Goal: Transaction & Acquisition: Purchase product/service

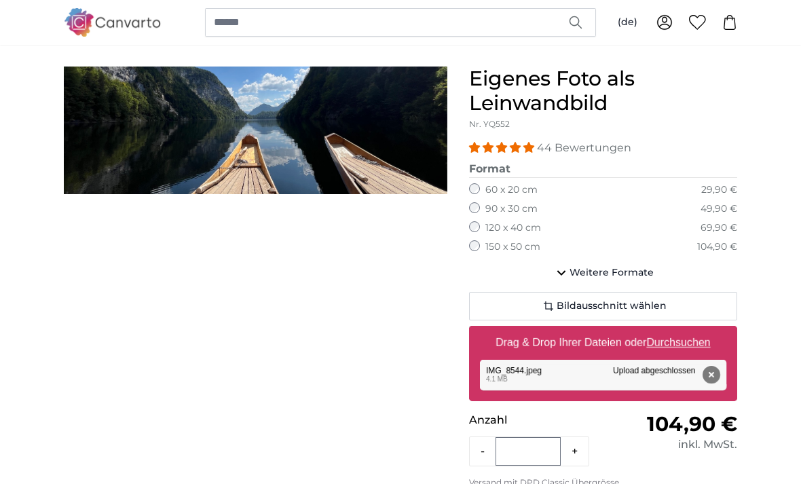
scroll to position [103, 0]
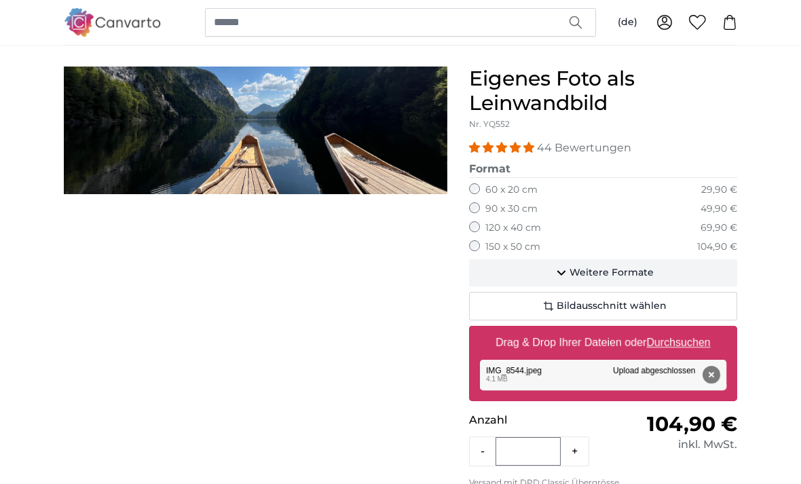
click at [577, 276] on span "Weitere Formate" at bounding box center [612, 274] width 84 height 14
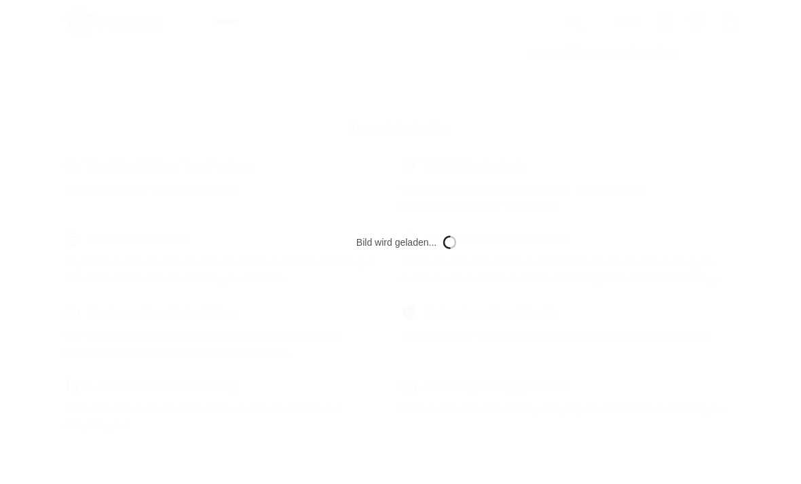
scroll to position [0, 0]
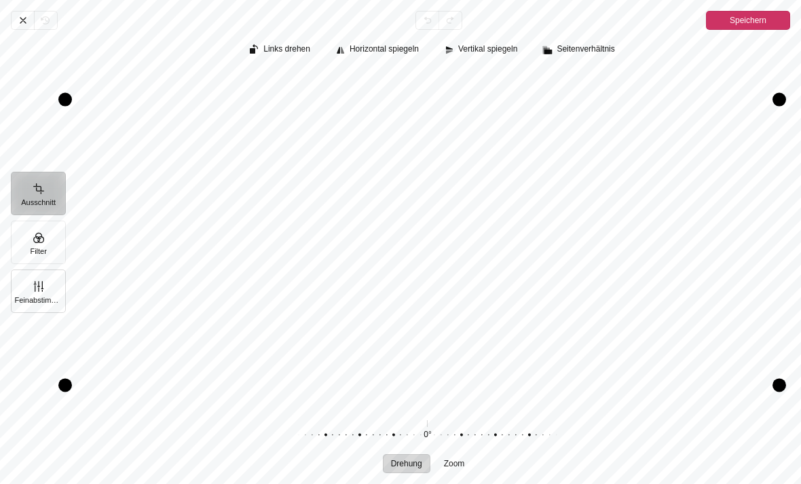
click at [41, 300] on button "Feinabstimmung" at bounding box center [38, 291] width 55 height 43
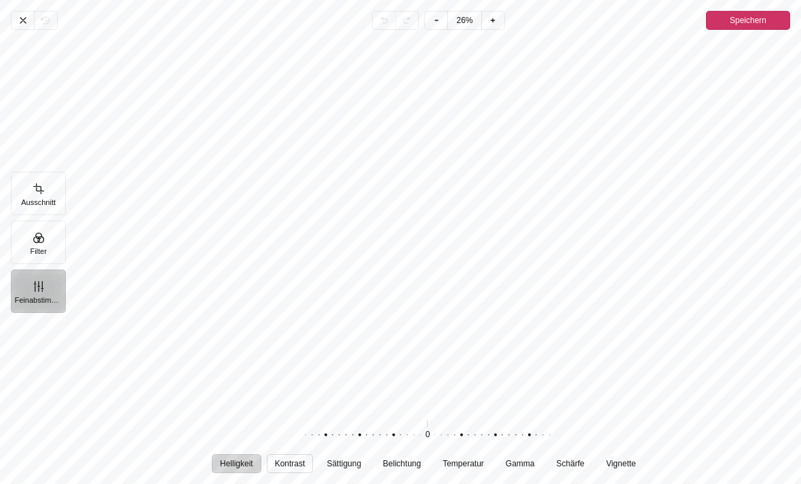
click at [295, 468] on span "Kontrast" at bounding box center [289, 464] width 31 height 8
click at [33, 208] on button "Ausschnitt" at bounding box center [38, 193] width 55 height 43
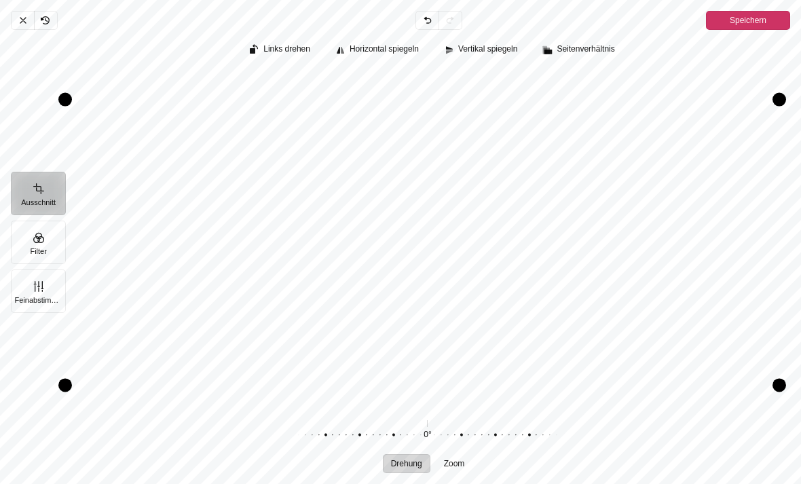
click at [494, 264] on div "Pintura" at bounding box center [422, 238] width 714 height 335
click at [485, 55] on button "Vertikal spiegeln" at bounding box center [482, 50] width 88 height 19
click at [382, 51] on span "Horizontal spiegeln" at bounding box center [384, 49] width 69 height 9
click at [485, 49] on span "Vertikal spiegeln" at bounding box center [487, 49] width 59 height 9
click at [494, 42] on button "Vertikal spiegeln" at bounding box center [482, 50] width 88 height 19
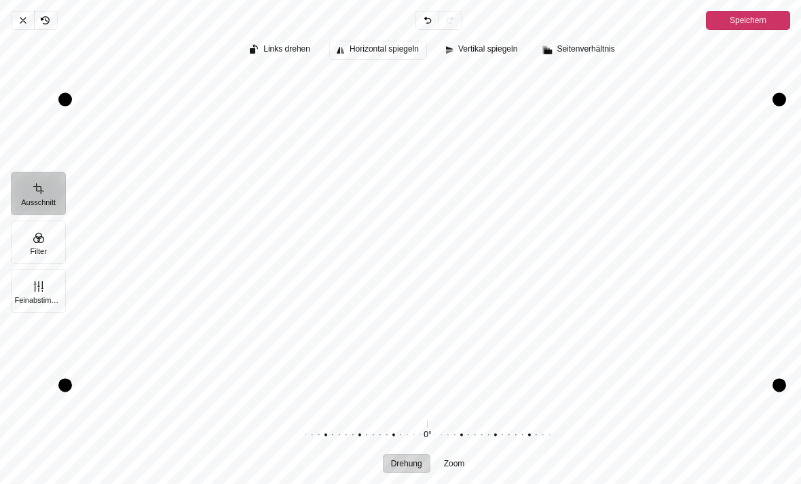
click at [384, 41] on button "Horizontal spiegeln" at bounding box center [378, 50] width 98 height 19
click at [496, 41] on button "Vertikal spiegeln" at bounding box center [482, 50] width 88 height 19
click at [356, 27] on div "Abbrechen Rückgängig Zurücknehmen Erneut durchführen Speichern Ausschnitt Filte…" at bounding box center [400, 242] width 801 height 484
click at [371, 52] on span "Horizontal spiegeln" at bounding box center [384, 49] width 69 height 9
click at [378, 41] on button "Horizontal spiegeln" at bounding box center [378, 50] width 98 height 19
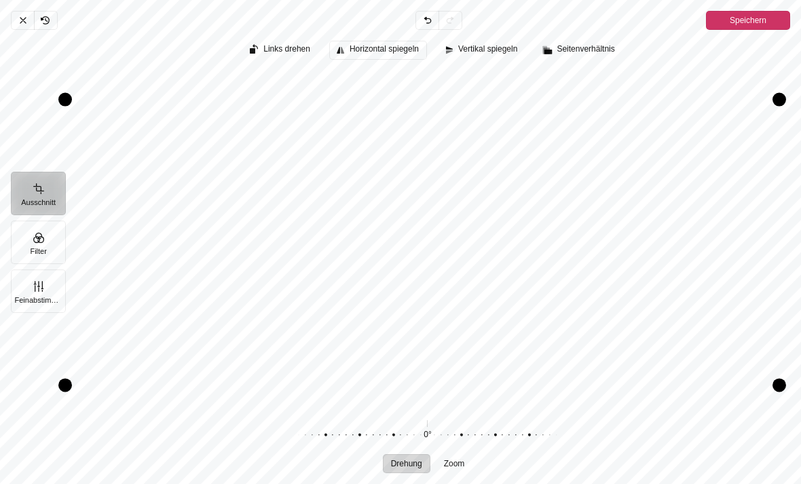
click at [385, 43] on button "Horizontal spiegeln" at bounding box center [378, 50] width 98 height 19
click at [38, 253] on button "Filter" at bounding box center [38, 242] width 55 height 43
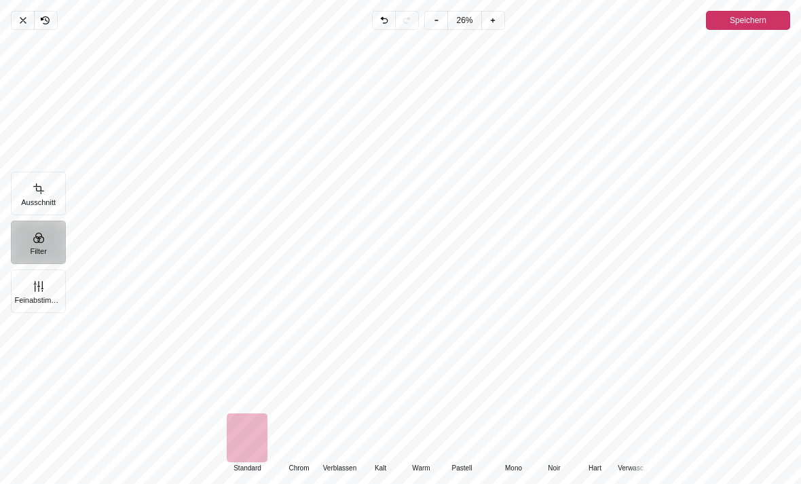
click at [296, 452] on div "Pintura" at bounding box center [298, 438] width 41 height 49
click at [238, 445] on div "Pintura" at bounding box center [247, 438] width 41 height 49
click at [242, 444] on div "Pintura" at bounding box center [247, 438] width 41 height 49
click at [291, 450] on div "Pintura" at bounding box center [298, 438] width 41 height 49
click at [238, 443] on div "Pintura" at bounding box center [247, 438] width 41 height 49
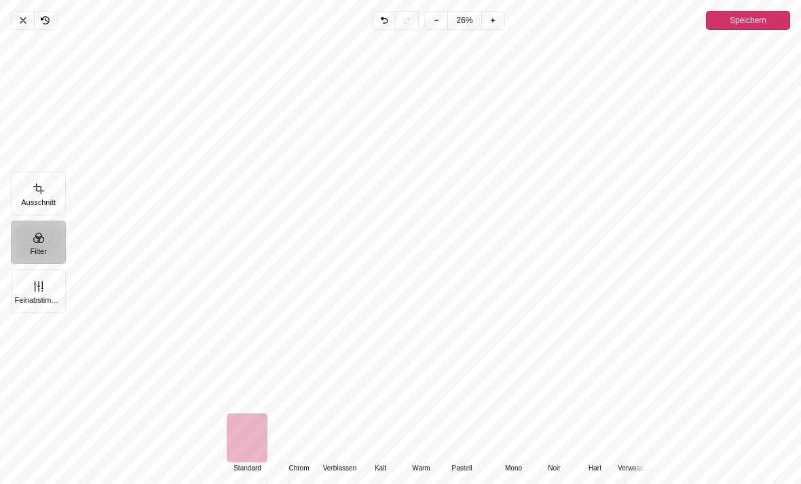
click at [297, 447] on div "Pintura" at bounding box center [298, 438] width 41 height 49
click at [44, 194] on button "Ausschnitt" at bounding box center [38, 193] width 55 height 43
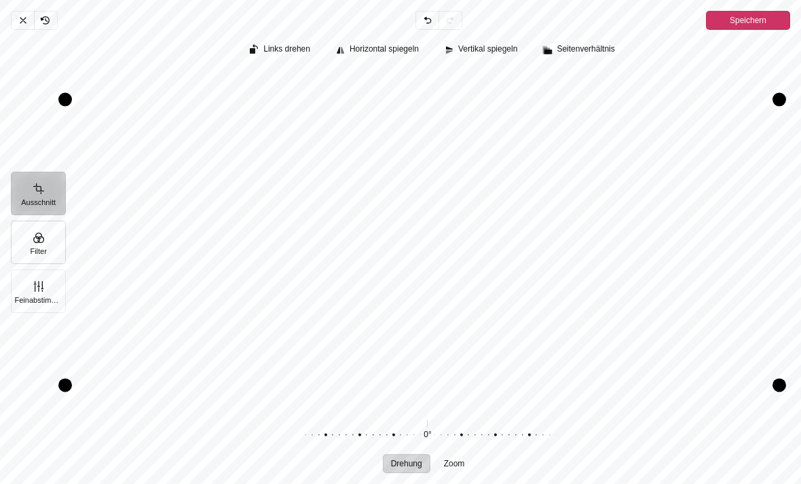
click at [43, 246] on button "Filter" at bounding box center [38, 242] width 55 height 43
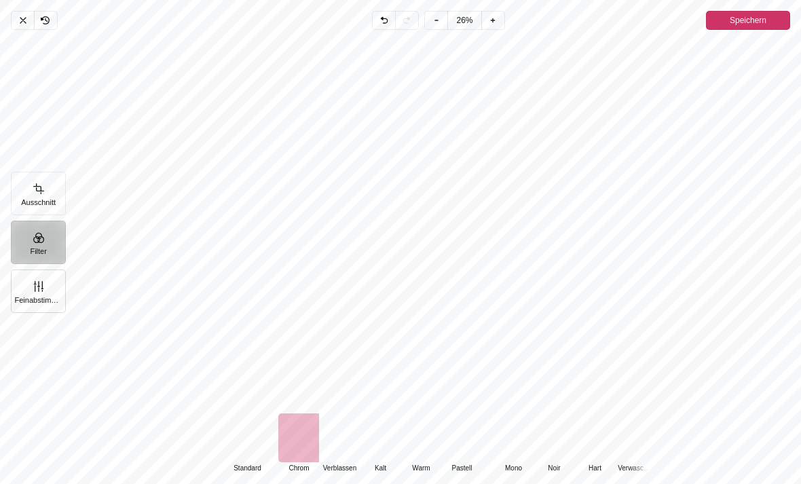
click at [48, 297] on button "Feinabstimmung" at bounding box center [38, 291] width 55 height 43
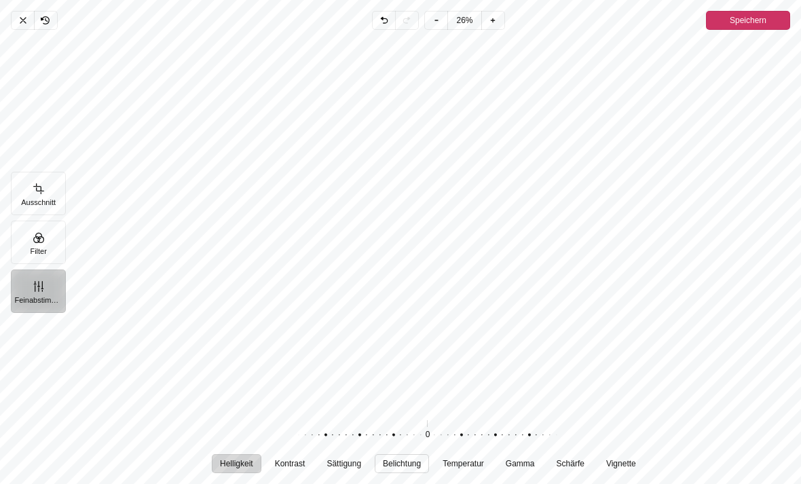
click at [411, 468] on span "Belichtung" at bounding box center [402, 464] width 38 height 8
click at [468, 468] on span "Temperatur" at bounding box center [463, 464] width 41 height 8
click at [534, 468] on span "Gamma" at bounding box center [519, 464] width 29 height 8
click at [577, 468] on span "Schärfe" at bounding box center [570, 464] width 28 height 8
click at [634, 464] on button "Vignette" at bounding box center [621, 463] width 46 height 19
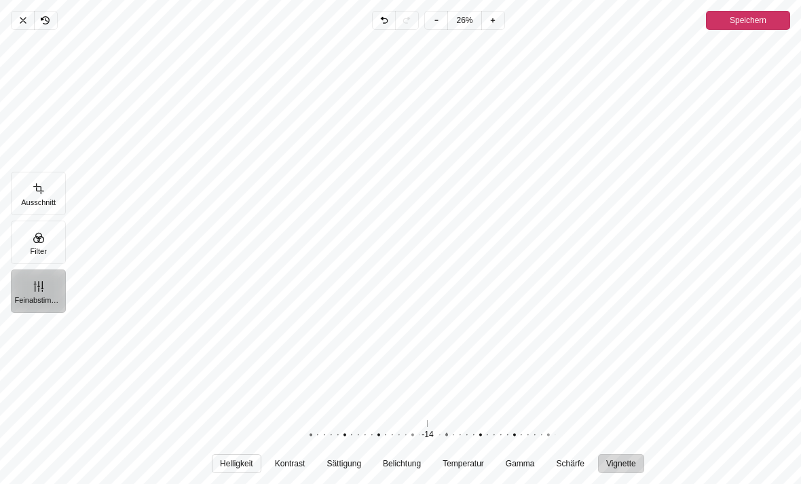
click at [224, 468] on span "Helligkeit" at bounding box center [236, 464] width 33 height 8
click at [39, 264] on button "Filter" at bounding box center [38, 242] width 55 height 43
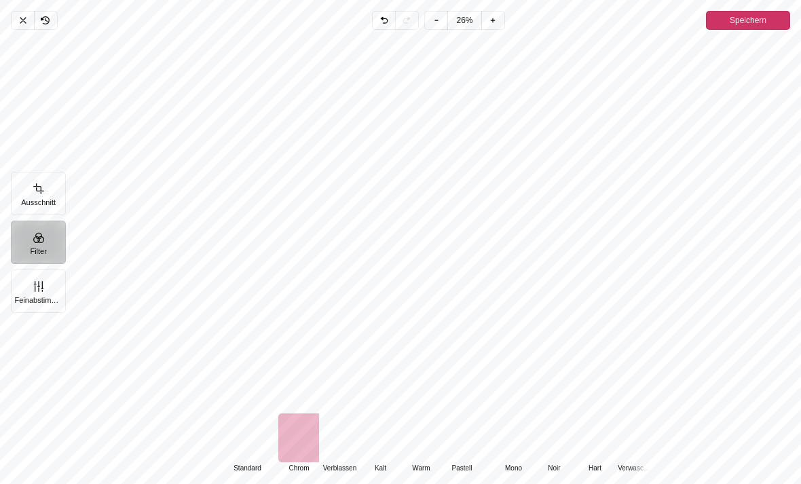
click at [248, 452] on div "Pintura" at bounding box center [247, 438] width 41 height 49
click at [304, 458] on div "Pintura" at bounding box center [298, 438] width 41 height 49
click at [335, 462] on div "Pintura" at bounding box center [339, 438] width 41 height 49
click at [382, 460] on div "Pintura" at bounding box center [380, 438] width 41 height 49
click at [420, 462] on div "Pintura" at bounding box center [421, 438] width 41 height 49
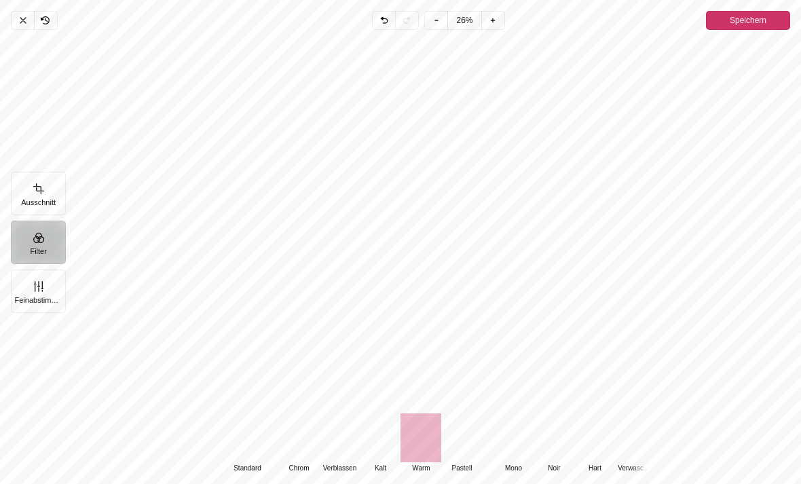
click at [374, 449] on div "Pintura" at bounding box center [380, 438] width 41 height 49
click at [413, 452] on div "Pintura" at bounding box center [421, 438] width 41 height 49
click at [337, 462] on div "Pintura" at bounding box center [339, 438] width 41 height 49
click at [297, 454] on div "Pintura" at bounding box center [298, 438] width 41 height 49
click at [242, 443] on div "Pintura" at bounding box center [247, 438] width 41 height 49
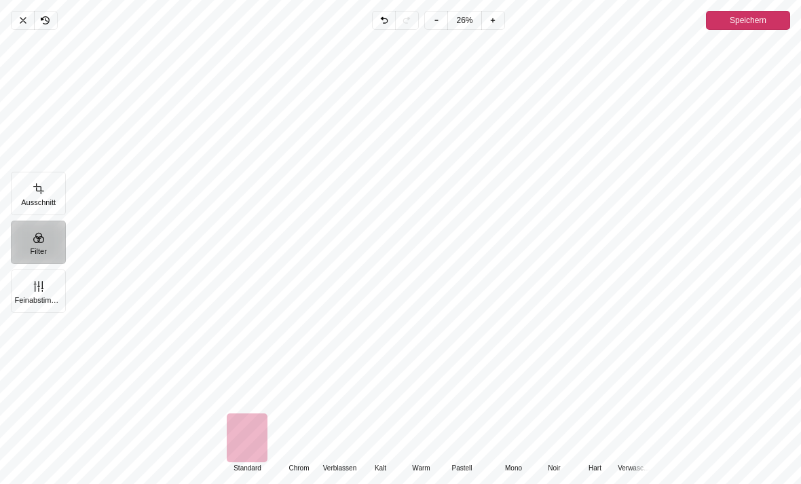
click at [412, 458] on div "Pintura" at bounding box center [421, 438] width 41 height 49
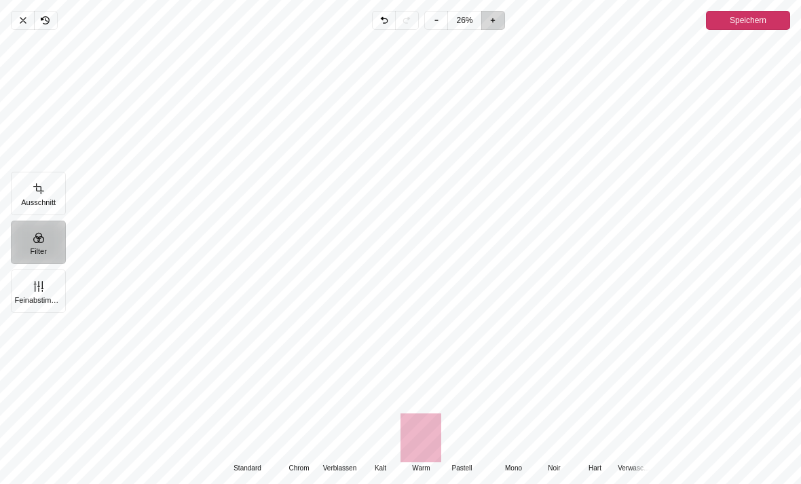
click at [494, 12] on span "Hineinzoomen" at bounding box center [493, 20] width 23 height 19
click at [505, 16] on span "Hineinzoomen" at bounding box center [493, 20] width 23 height 19
click at [435, 24] on icon "Pintura" at bounding box center [436, 20] width 11 height 11
click at [426, 28] on span "Rauszoomen" at bounding box center [435, 20] width 23 height 19
click at [429, 26] on span "Rauszoomen" at bounding box center [435, 20] width 23 height 19
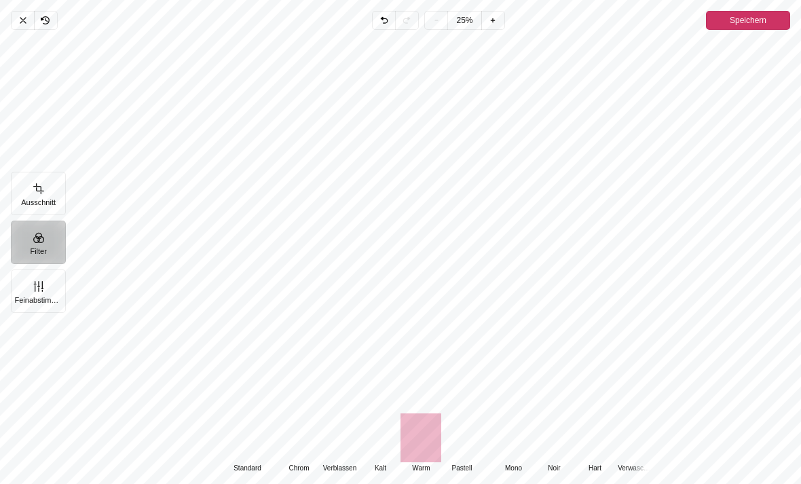
click at [298, 455] on div "Pintura" at bounding box center [298, 438] width 41 height 49
click at [345, 460] on div "Pintura" at bounding box center [339, 438] width 41 height 49
click at [43, 200] on button "Ausschnitt" at bounding box center [38, 193] width 55 height 43
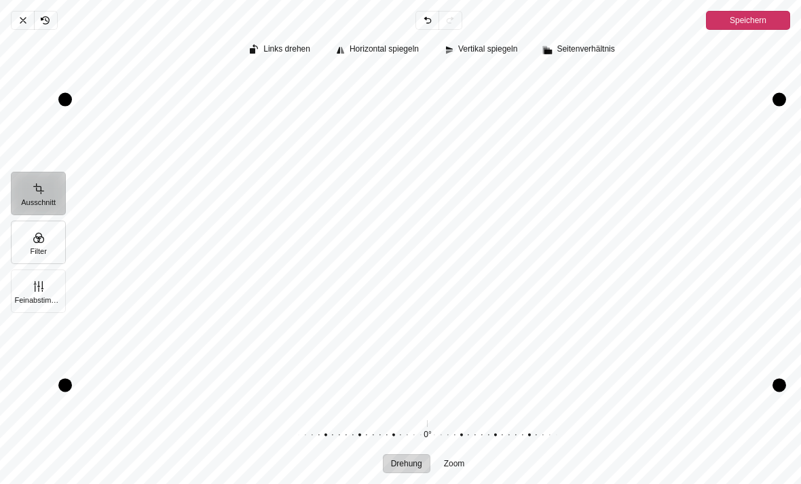
click at [44, 252] on button "Filter" at bounding box center [38, 242] width 55 height 43
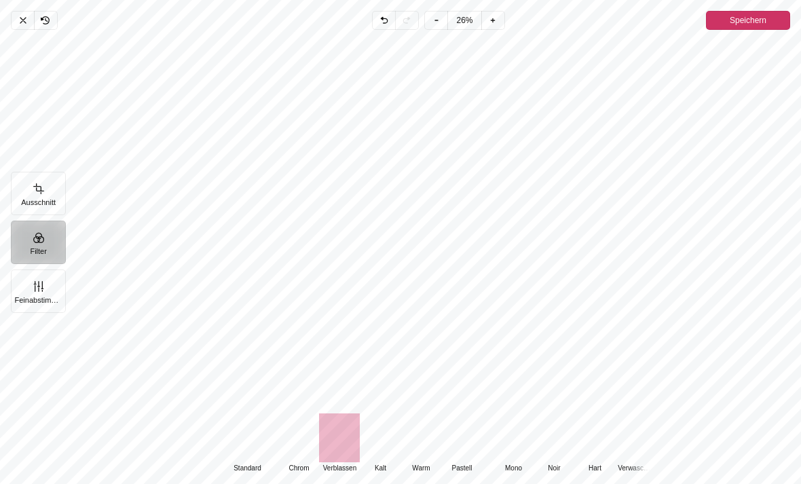
click at [425, 456] on div "Pintura" at bounding box center [421, 438] width 41 height 49
click at [53, 251] on button "Filter" at bounding box center [38, 242] width 55 height 43
click at [49, 295] on button "Feinabstimmung" at bounding box center [38, 291] width 55 height 43
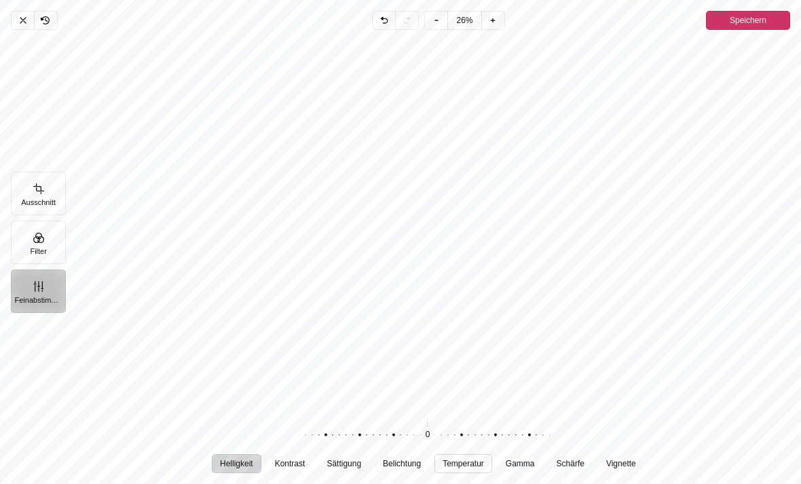
click at [469, 468] on span "Temperatur" at bounding box center [463, 464] width 41 height 8
click at [348, 473] on button "Sättigung" at bounding box center [343, 463] width 51 height 19
click at [478, 468] on span "Temperatur" at bounding box center [463, 464] width 41 height 8
click at [575, 466] on button "Schärfe" at bounding box center [570, 463] width 44 height 19
click at [292, 468] on span "Kontrast" at bounding box center [289, 464] width 31 height 8
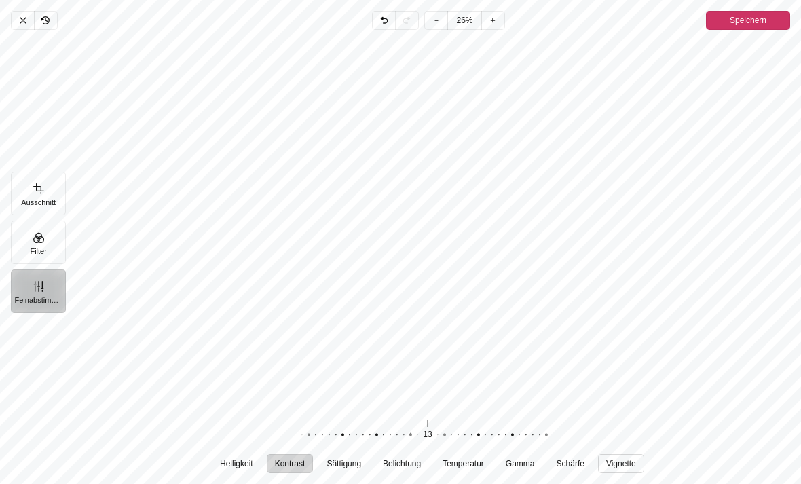
click at [626, 468] on span "Vignette" at bounding box center [621, 464] width 30 height 8
click at [745, 17] on span "Speichern" at bounding box center [748, 20] width 37 height 16
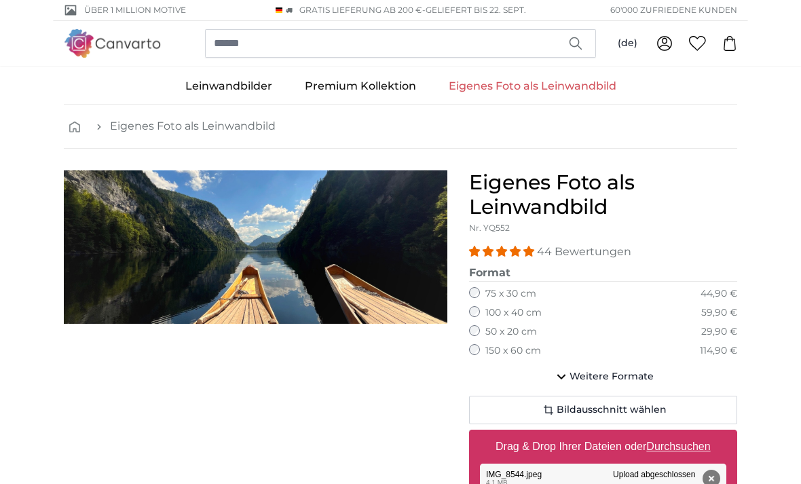
click at [540, 83] on link "Eigenes Foto als Leinwandbild" at bounding box center [533, 86] width 200 height 35
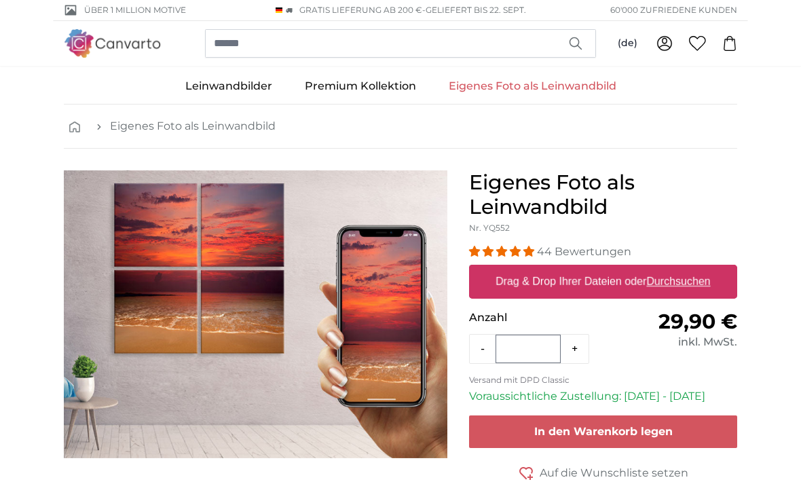
click at [537, 85] on link "Eigenes Foto als Leinwandbild" at bounding box center [533, 86] width 200 height 35
click at [547, 89] on link "Eigenes Foto als Leinwandbild" at bounding box center [533, 86] width 200 height 35
click at [546, 96] on link "Eigenes Foto als Leinwandbild" at bounding box center [533, 86] width 200 height 35
click at [576, 88] on link "Eigenes Foto als Leinwandbild" at bounding box center [533, 86] width 200 height 35
click at [98, 125] on icon "breadcrumbs" at bounding box center [98, 126] width 3 height 5
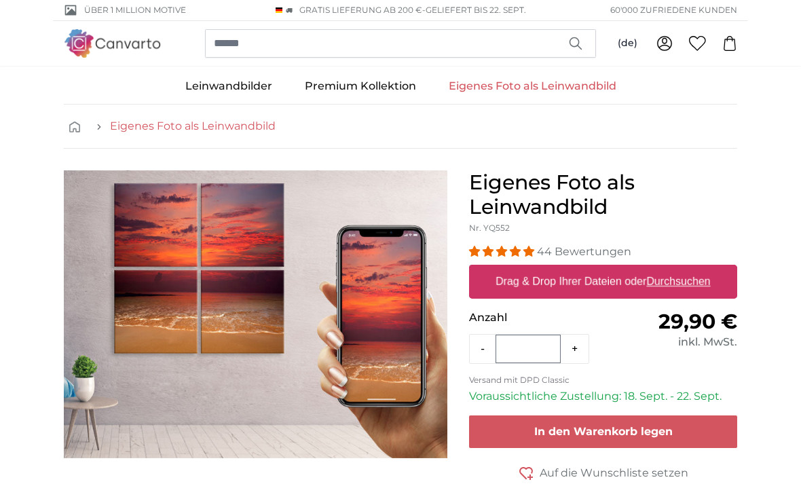
click at [181, 132] on link "Eigenes Foto als Leinwandbild" at bounding box center [193, 126] width 166 height 16
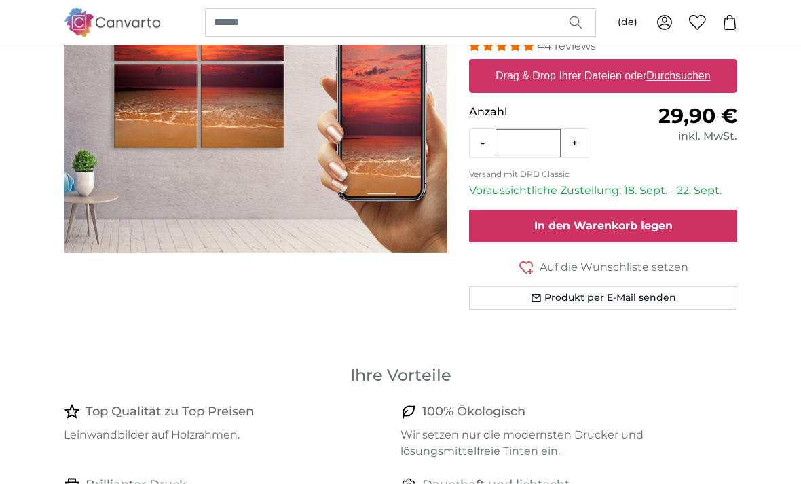
click at [534, 229] on span "In den Warenkorb legen" at bounding box center [603, 226] width 139 height 13
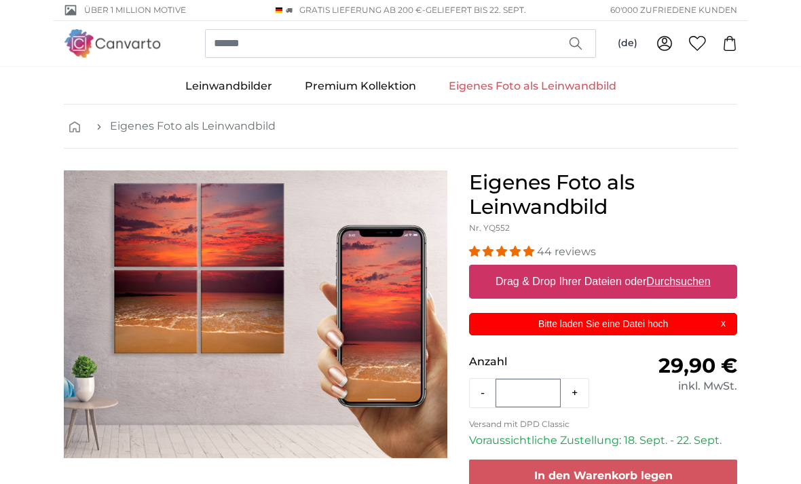
click at [574, 328] on p "Bitte laden Sie eine Datei hoch" at bounding box center [603, 324] width 251 height 14
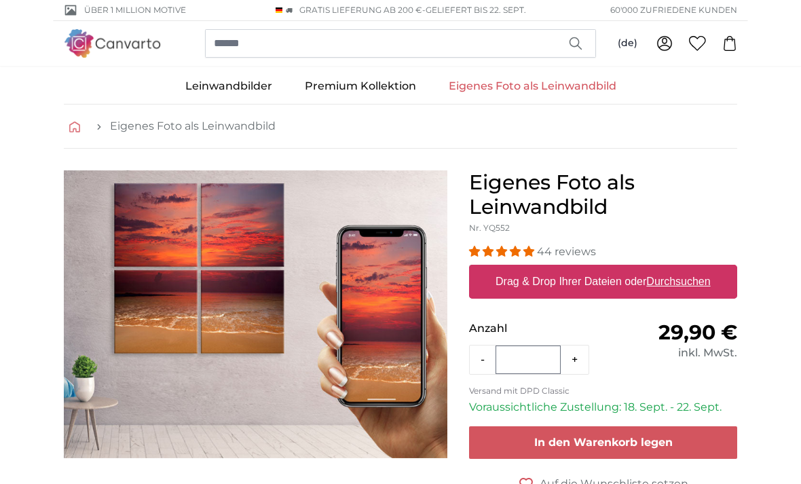
click at [77, 125] on icon "breadcrumbs" at bounding box center [74, 127] width 11 height 11
